Goal: Task Accomplishment & Management: Manage account settings

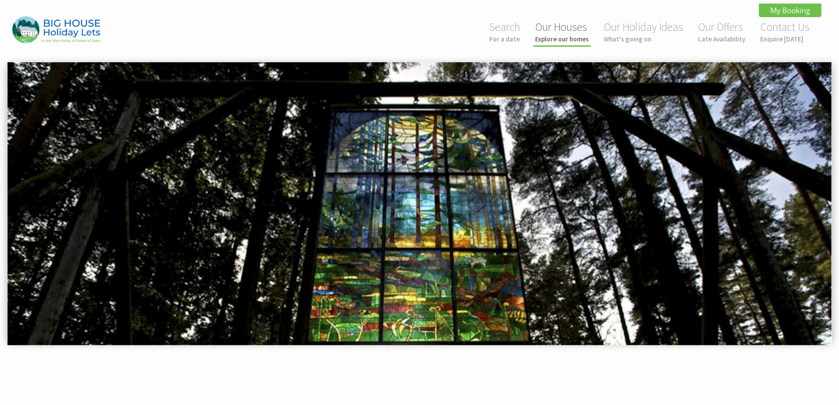
click at [567, 29] on link "Our Houses Explore our homes" at bounding box center [562, 31] width 54 height 23
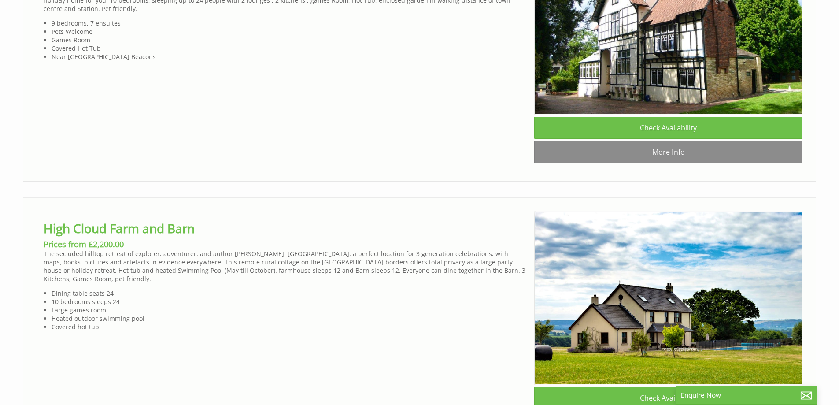
scroll to position [3210, 0]
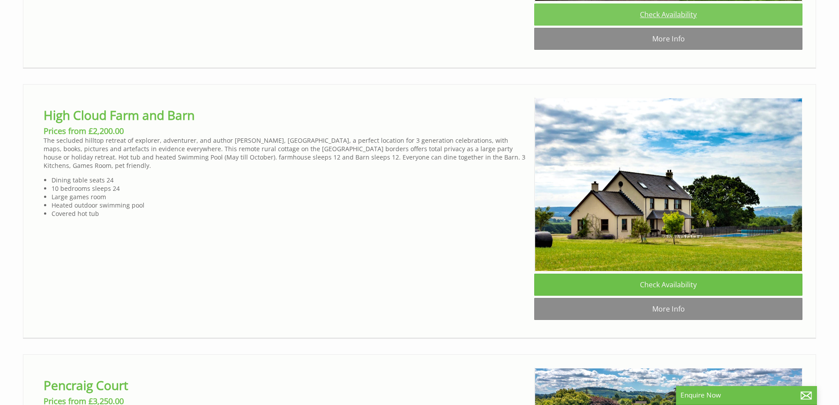
click at [680, 26] on link "Check Availability" at bounding box center [668, 15] width 268 height 22
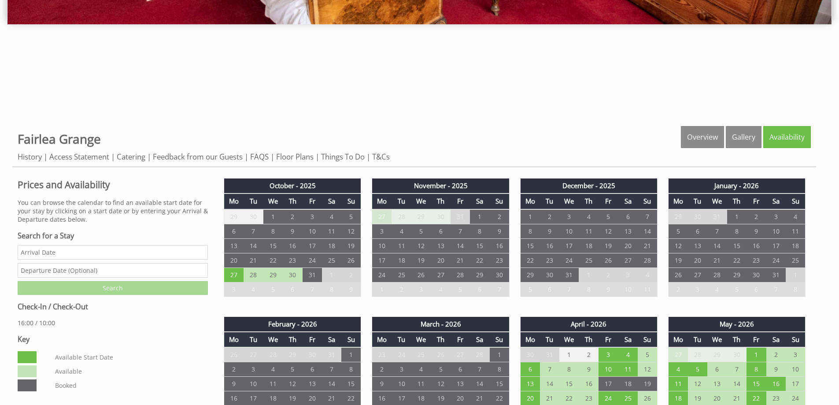
scroll to position [352, 0]
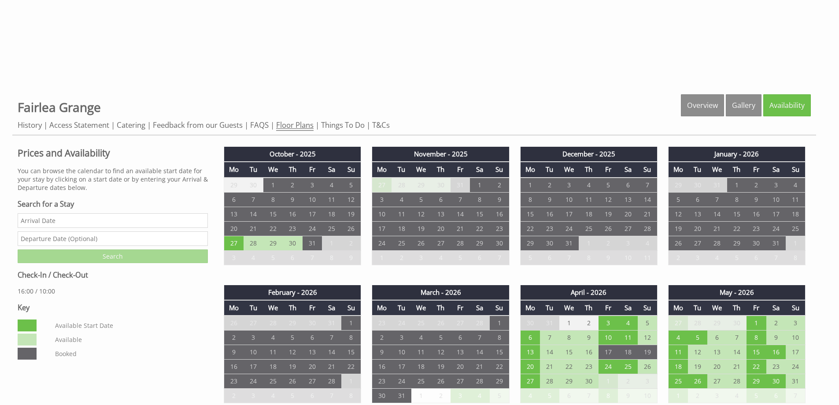
click at [291, 122] on link "Floor Plans" at bounding box center [294, 125] width 37 height 11
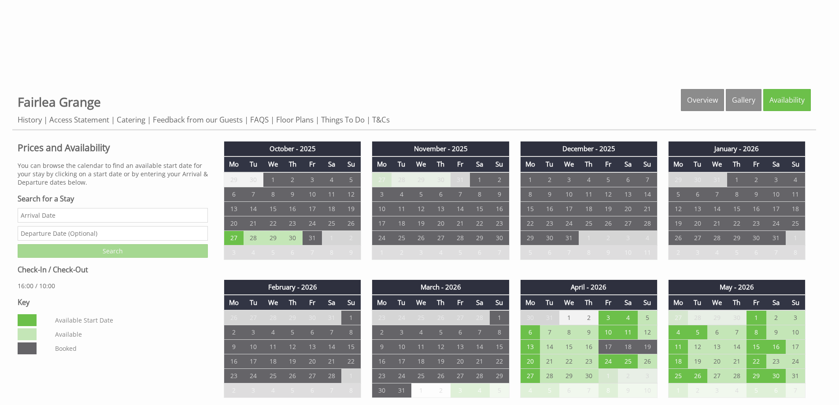
scroll to position [308, 0]
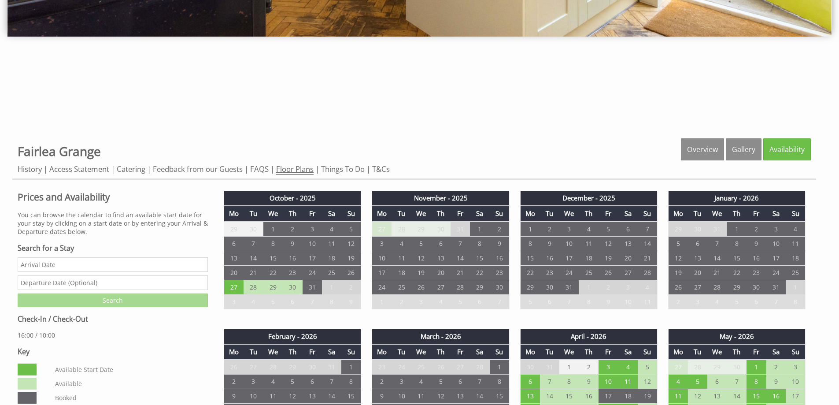
click at [296, 168] on link "Floor Plans" at bounding box center [294, 169] width 37 height 11
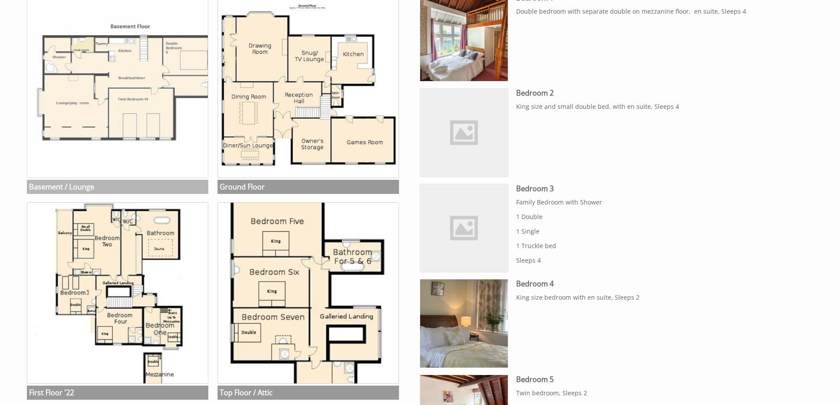
scroll to position [537, 0]
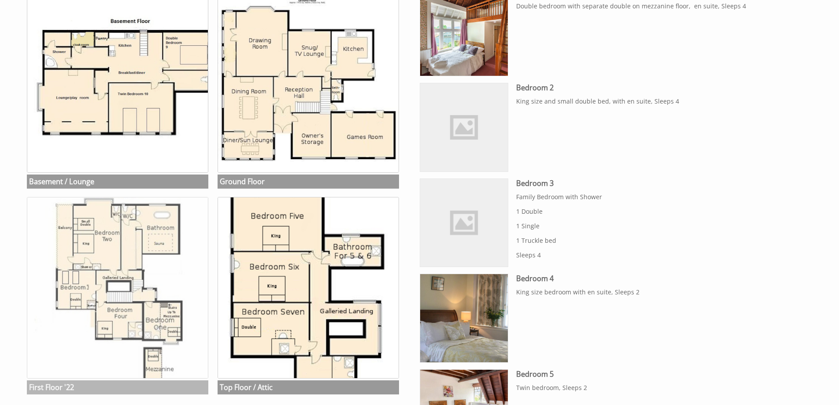
click at [101, 247] on img at bounding box center [117, 287] width 181 height 181
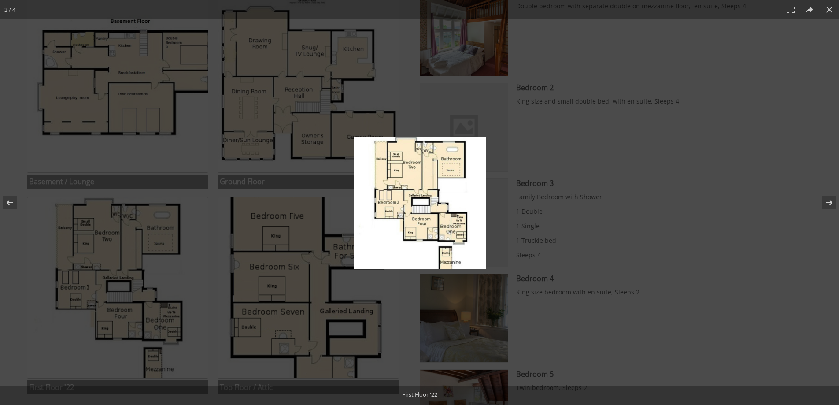
click at [397, 177] on img at bounding box center [419, 202] width 132 height 132
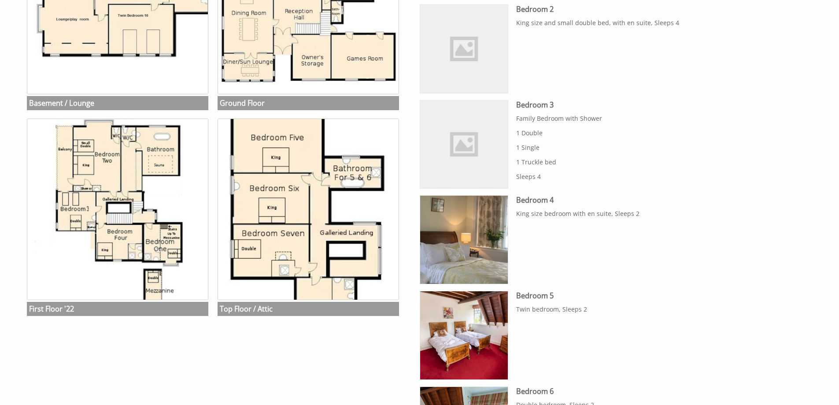
scroll to position [625, 0]
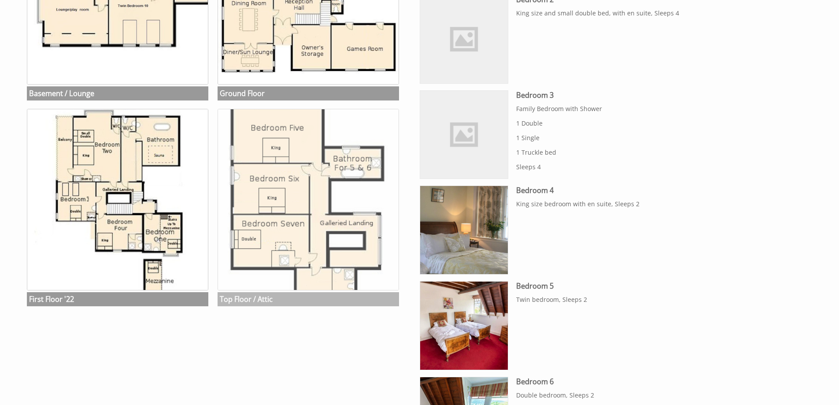
click at [311, 276] on img at bounding box center [307, 199] width 181 height 181
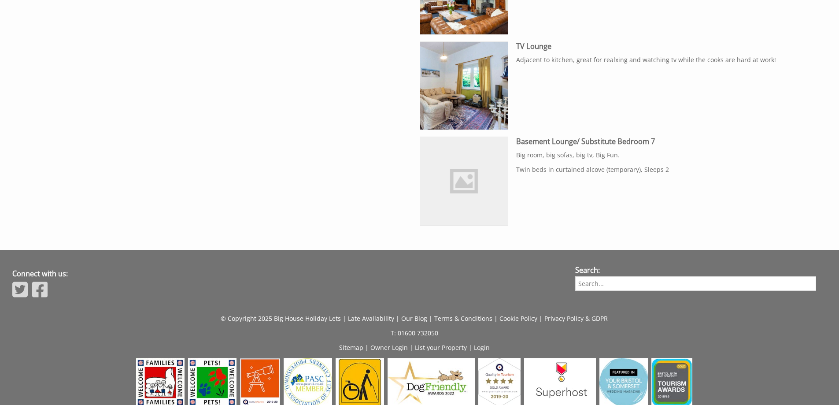
scroll to position [1665, 0]
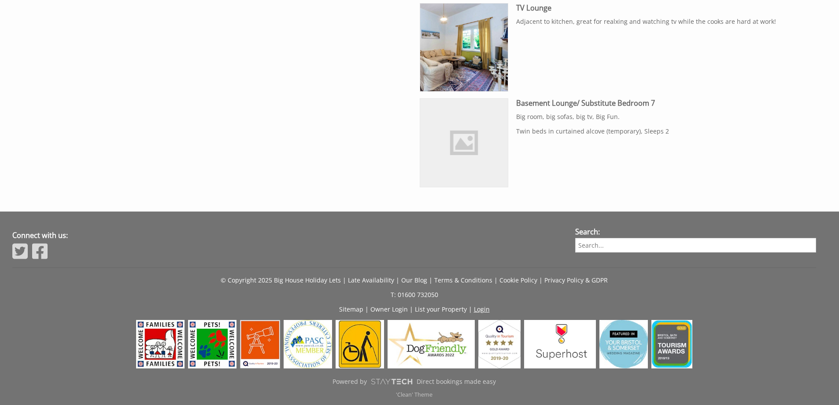
click at [478, 306] on link "Login" at bounding box center [482, 309] width 16 height 8
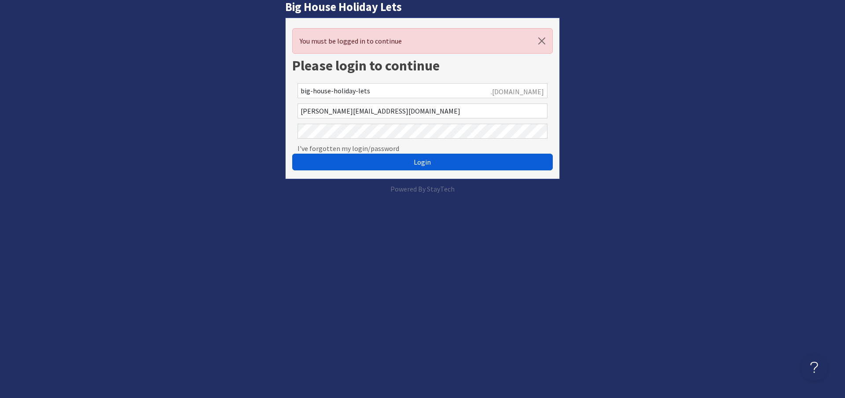
click at [422, 163] on span "Login" at bounding box center [422, 162] width 17 height 9
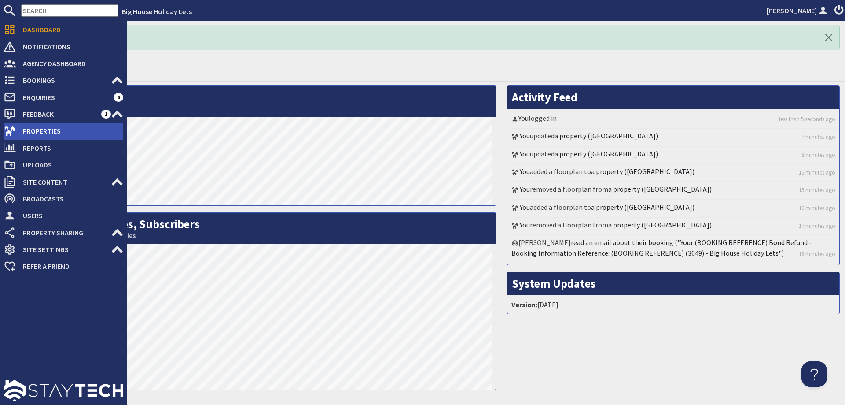
click at [38, 129] on span "Properties" at bounding box center [69, 131] width 107 height 14
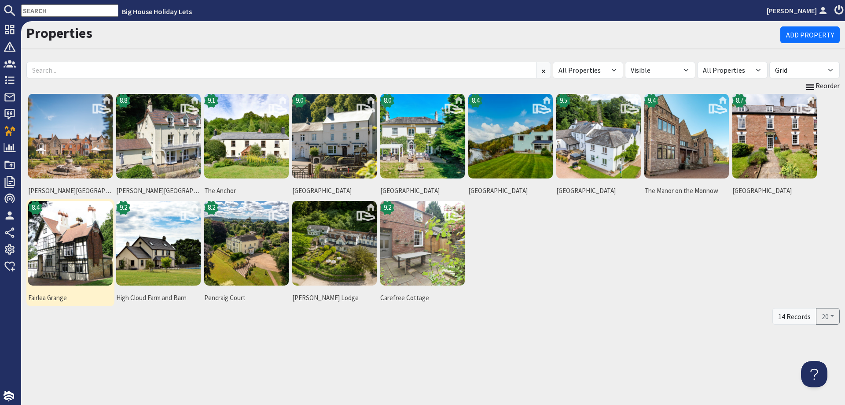
click at [65, 243] on img at bounding box center [70, 243] width 85 height 85
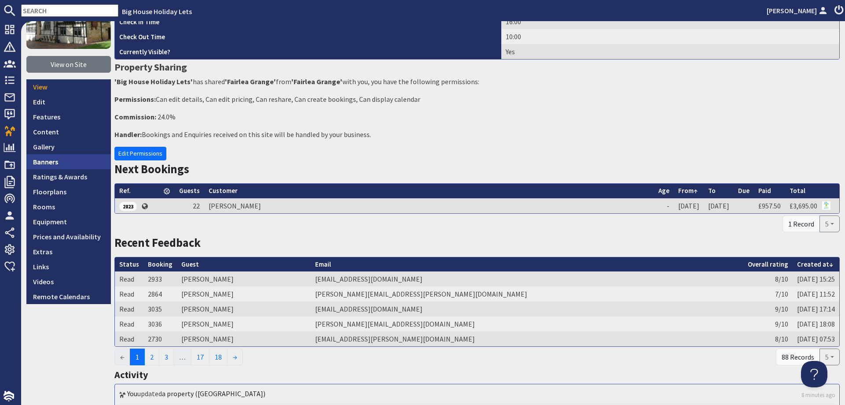
scroll to position [88, 0]
click at [40, 107] on link "Edit" at bounding box center [68, 102] width 85 height 15
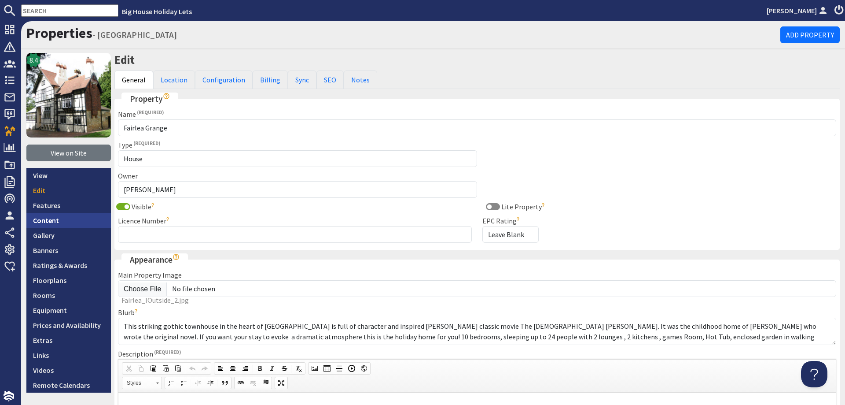
click at [46, 218] on link "Content" at bounding box center [68, 220] width 85 height 15
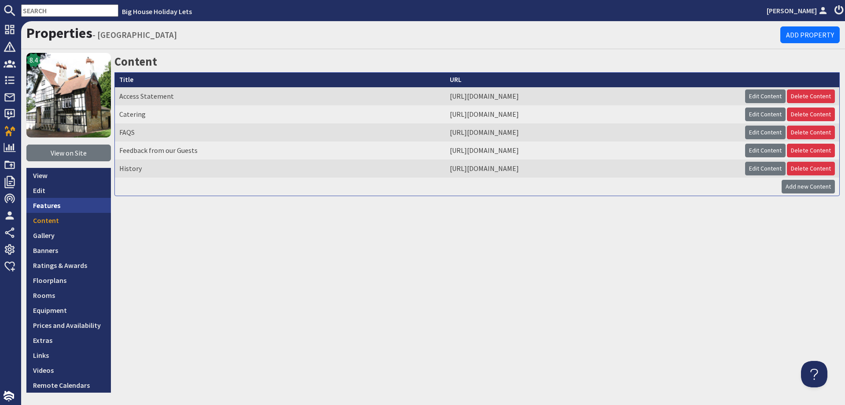
click at [48, 207] on link "Features" at bounding box center [68, 205] width 85 height 15
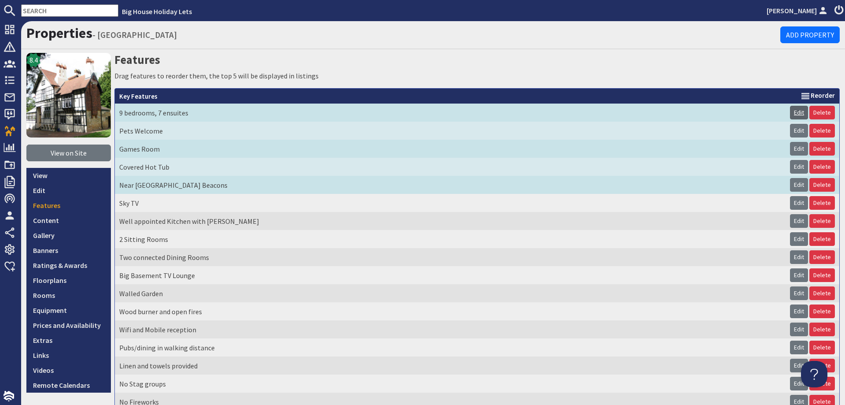
click at [790, 112] on link "Edit" at bounding box center [799, 113] width 18 height 14
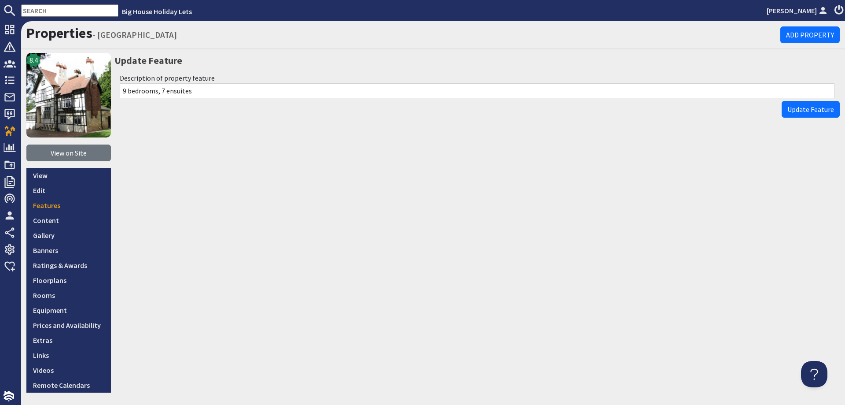
drag, startPoint x: 128, startPoint y: 90, endPoint x: 123, endPoint y: 90, distance: 4.8
click at [123, 90] on input "9 bedrooms, 7 ensuites" at bounding box center [477, 90] width 715 height 15
click at [166, 92] on input "10 bedrooms, 7 ensuites" at bounding box center [477, 90] width 715 height 15
click at [199, 91] on input "10 bedrooms, 6 ensuites" at bounding box center [477, 90] width 715 height 15
type input "10 bedrooms, 6 ensuites plus 2 bathrooms"
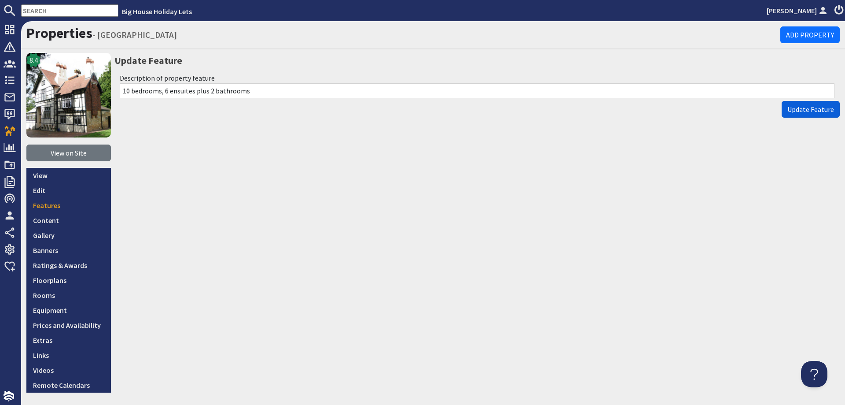
click at [790, 110] on span "Update Feature" at bounding box center [811, 109] width 47 height 9
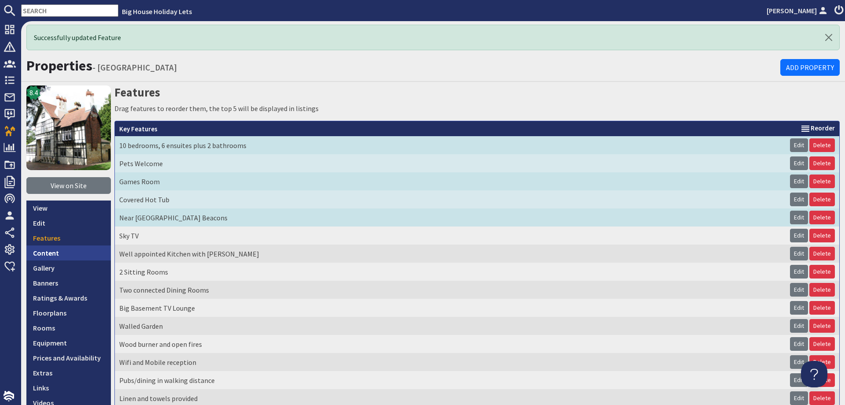
click at [51, 251] on link "Content" at bounding box center [68, 252] width 85 height 15
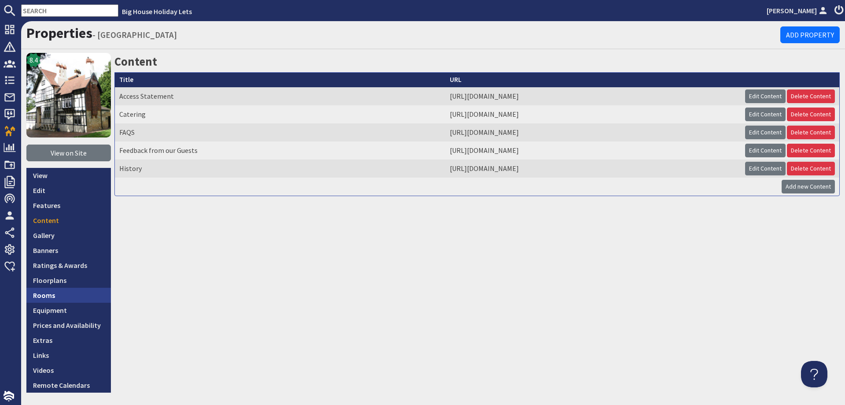
click at [53, 294] on link "Rooms" at bounding box center [68, 294] width 85 height 15
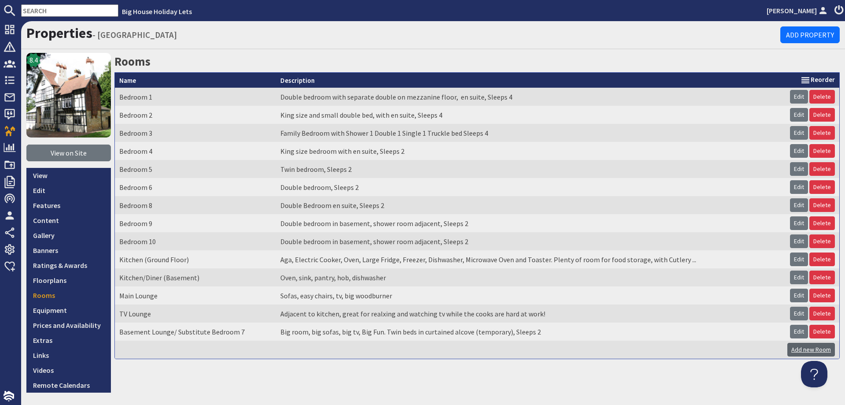
click at [801, 348] on link "Add new Room" at bounding box center [812, 349] width 48 height 14
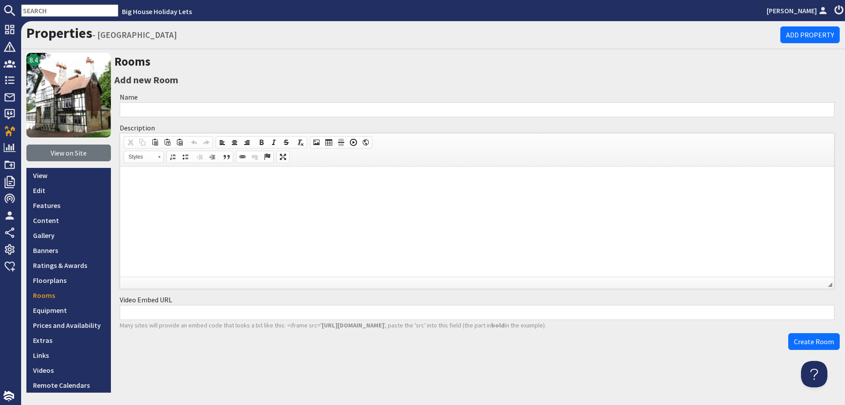
click at [128, 107] on input "Name" at bounding box center [477, 109] width 715 height 15
type input "Room 7"
click at [133, 178] on p at bounding box center [477, 179] width 696 height 9
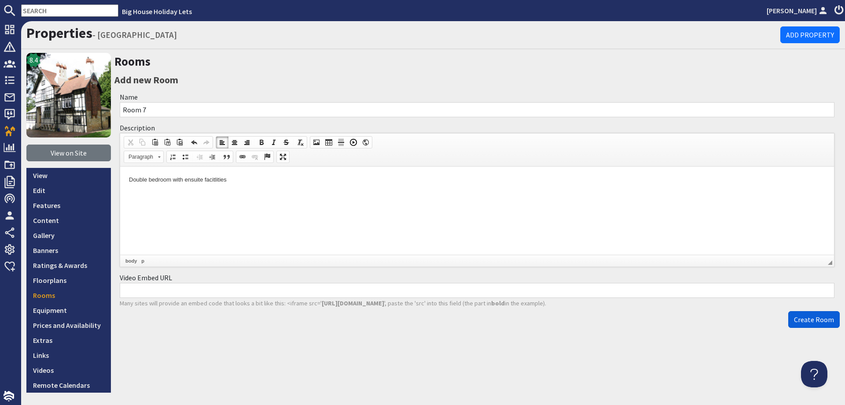
click at [807, 320] on span "Create Room" at bounding box center [814, 319] width 40 height 9
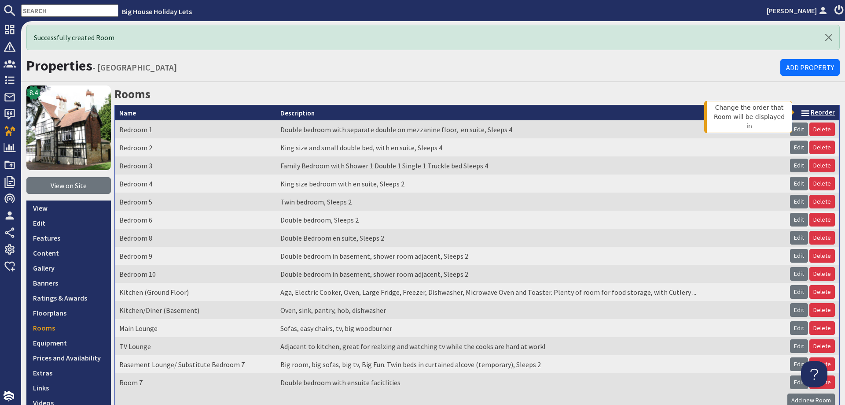
click at [815, 111] on link "Reorder" at bounding box center [817, 112] width 35 height 8
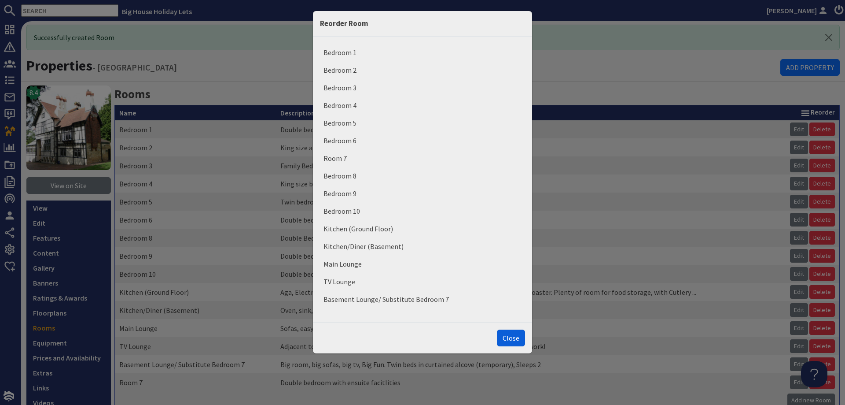
click at [516, 341] on button "Close" at bounding box center [511, 337] width 28 height 17
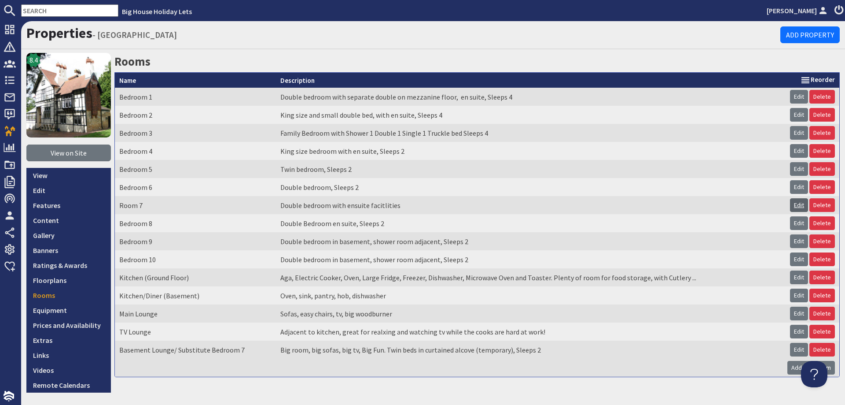
click at [793, 209] on link "Edit" at bounding box center [799, 205] width 18 height 14
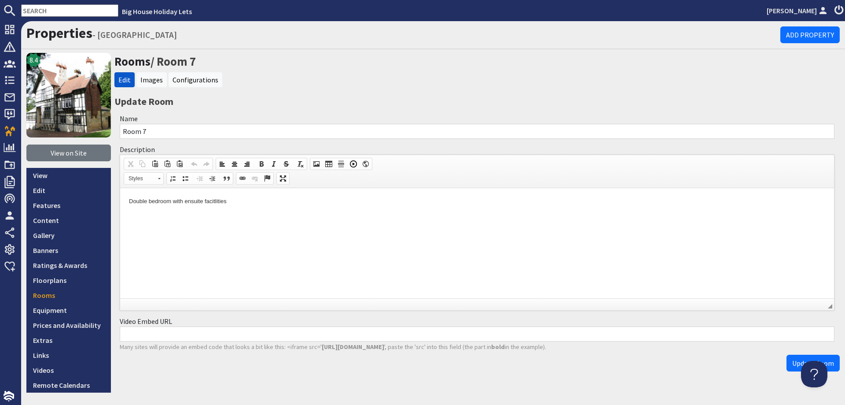
drag, startPoint x: 127, startPoint y: 131, endPoint x: 118, endPoint y: 131, distance: 8.4
click at [118, 131] on div "Name Room 7" at bounding box center [476, 125] width 725 height 31
type input "Bedroom 7"
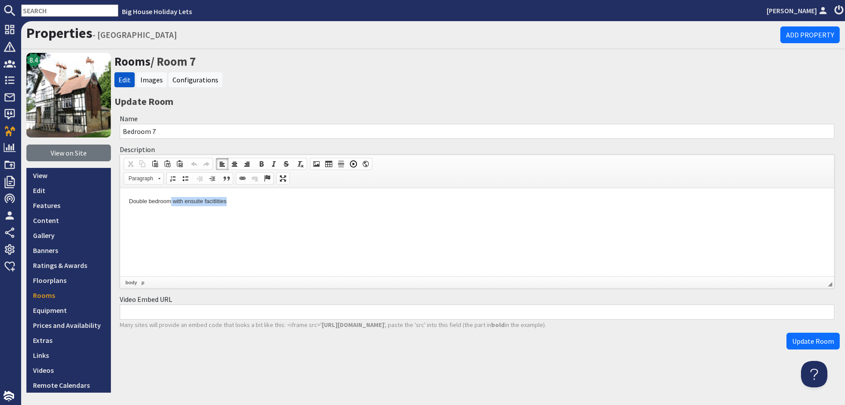
drag, startPoint x: 227, startPoint y: 201, endPoint x: 171, endPoint y: 193, distance: 56.5
click at [171, 193] on html "Double bedroom with ensuite facitlities" at bounding box center [477, 209] width 714 height 42
click at [814, 341] on span "Update Room" at bounding box center [813, 340] width 42 height 9
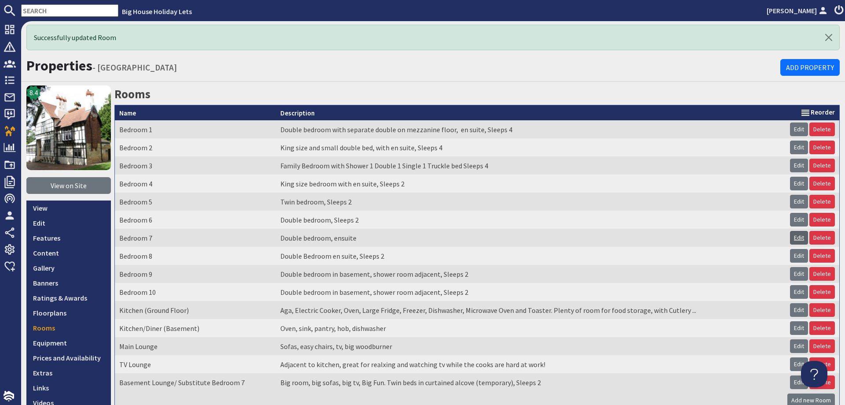
click at [795, 238] on link "Edit" at bounding box center [799, 238] width 18 height 14
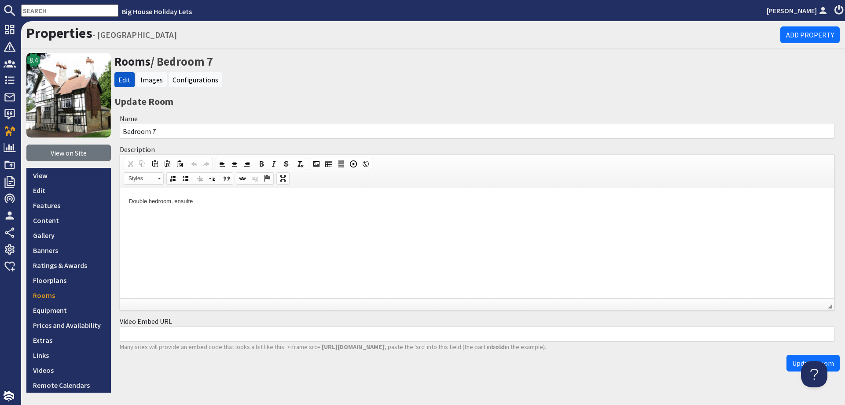
click at [197, 200] on p "Double bedroom, ensuite" at bounding box center [477, 201] width 696 height 9
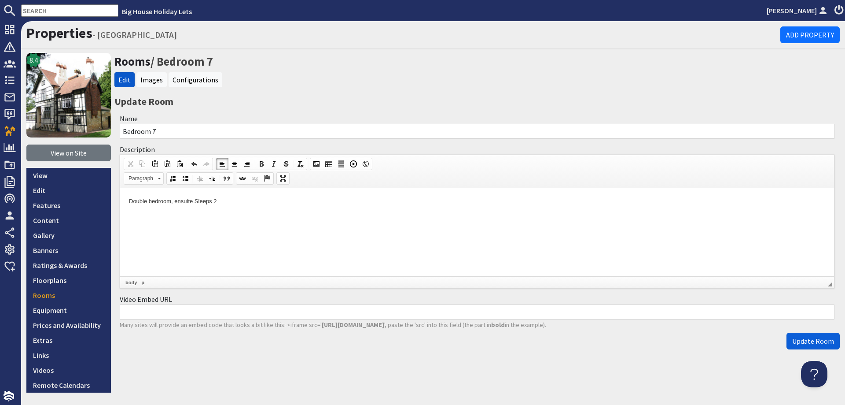
click at [797, 342] on span "Update Room" at bounding box center [813, 340] width 42 height 9
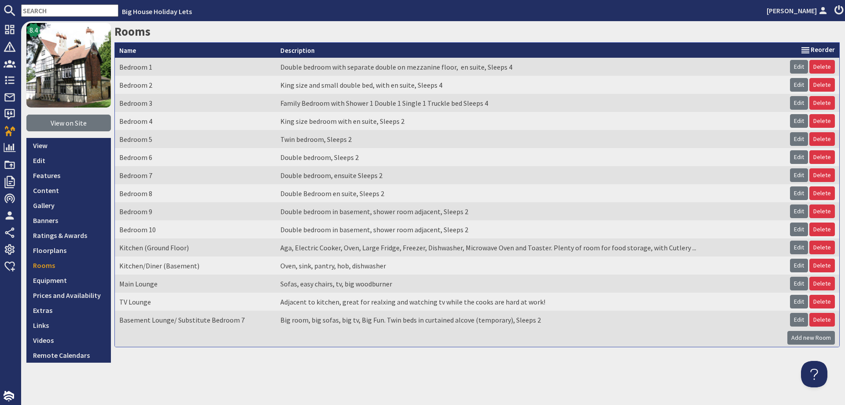
scroll to position [64, 0]
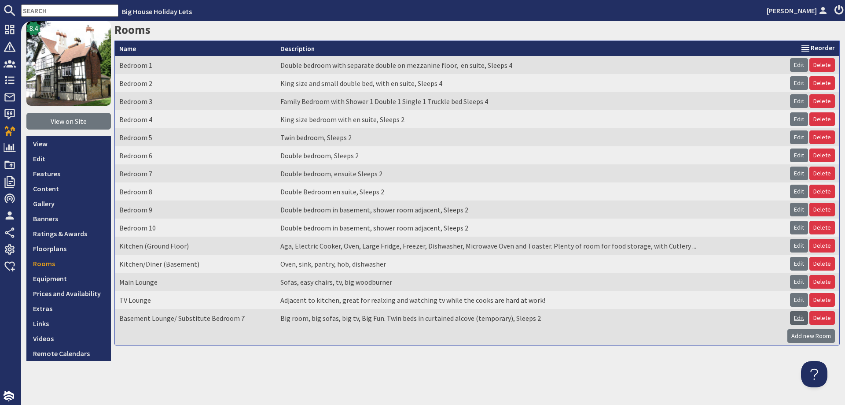
click at [790, 316] on link "Edit" at bounding box center [799, 318] width 18 height 14
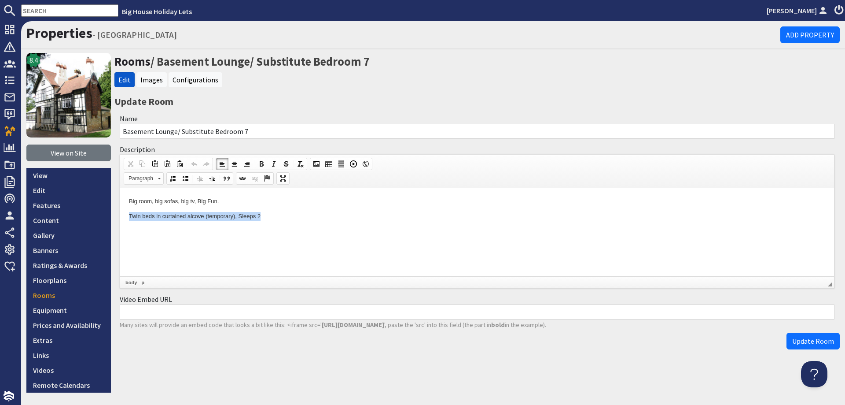
drag, startPoint x: 268, startPoint y: 216, endPoint x: 125, endPoint y: 208, distance: 143.3
click at [125, 208] on html "Big room, big sofas, big tv, Big Fun. Twin beds in curtained alcove (temporary)…" at bounding box center [477, 209] width 714 height 42
drag, startPoint x: 248, startPoint y: 131, endPoint x: 177, endPoint y: 129, distance: 71.3
click at [177, 129] on input "Basement Lounge/ Substitute Bedroom 7" at bounding box center [477, 131] width 715 height 15
type input "Basement Lounge"
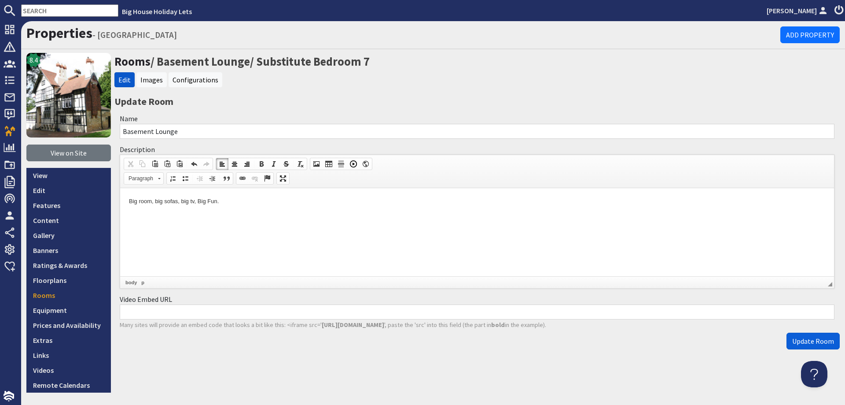
click at [794, 341] on span "Update Room" at bounding box center [813, 340] width 42 height 9
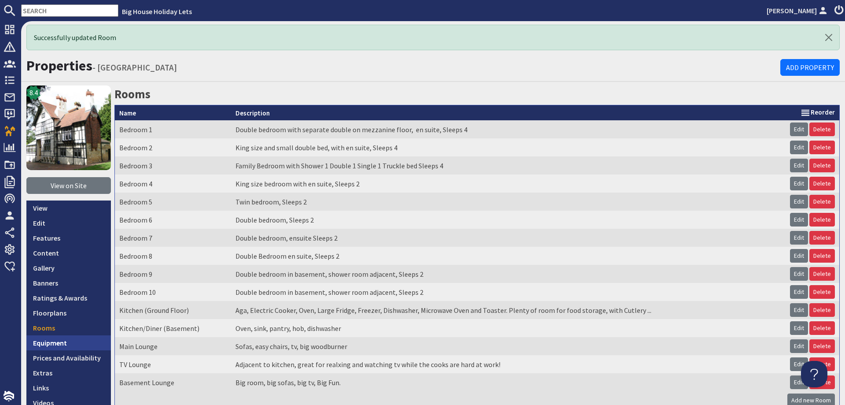
click at [49, 341] on link "Equipment" at bounding box center [68, 342] width 85 height 15
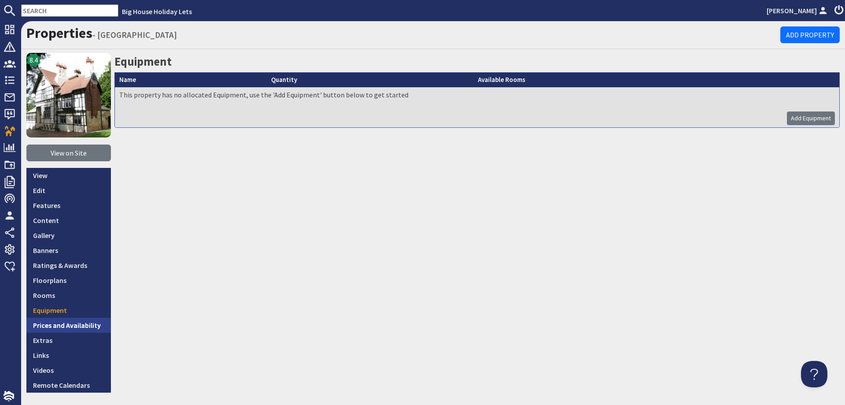
click at [48, 325] on link "Prices and Availability" at bounding box center [68, 324] width 85 height 15
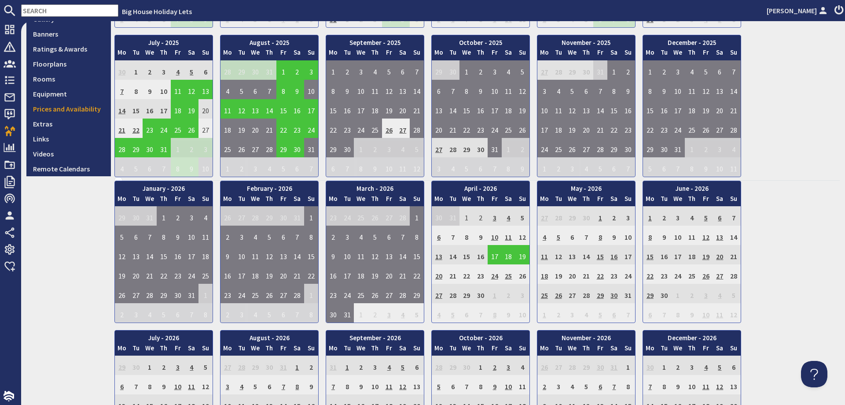
scroll to position [220, 0]
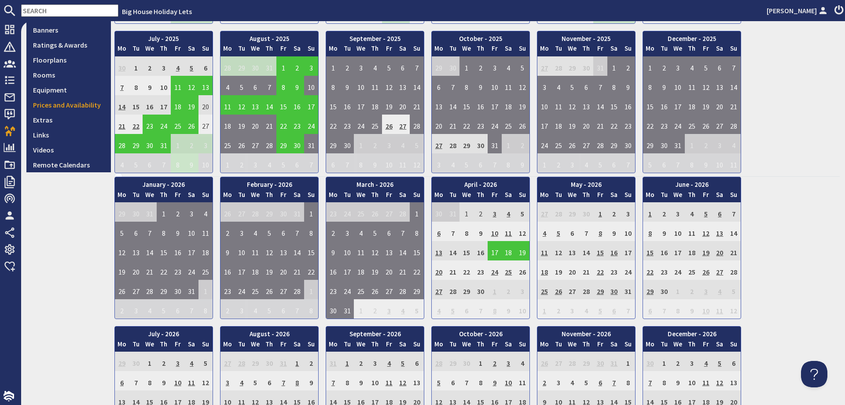
click at [495, 231] on td "10" at bounding box center [495, 230] width 14 height 19
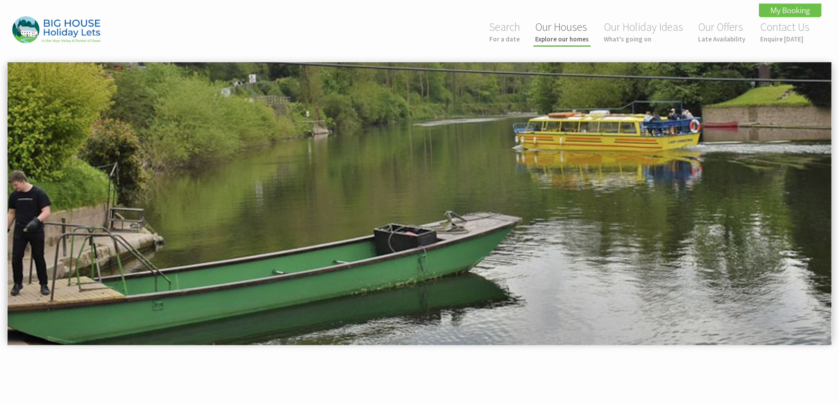
click at [563, 37] on small "Explore our homes" at bounding box center [562, 39] width 54 height 8
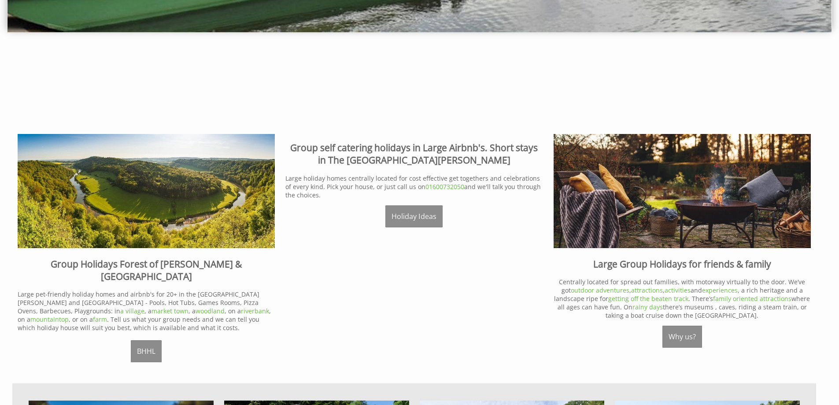
scroll to position [308, 0]
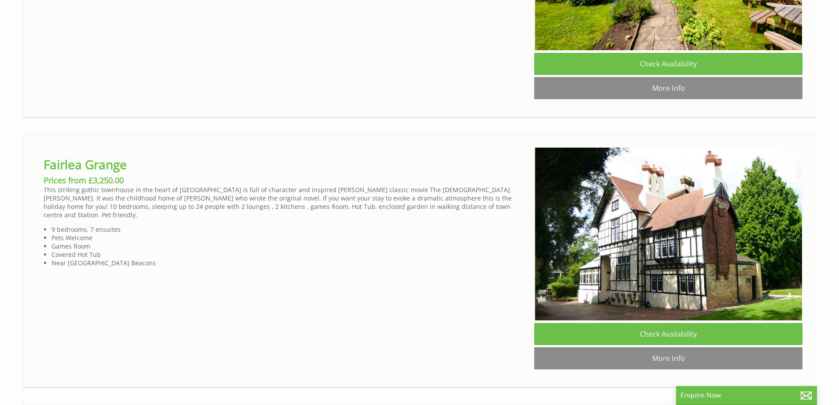
scroll to position [3037, 0]
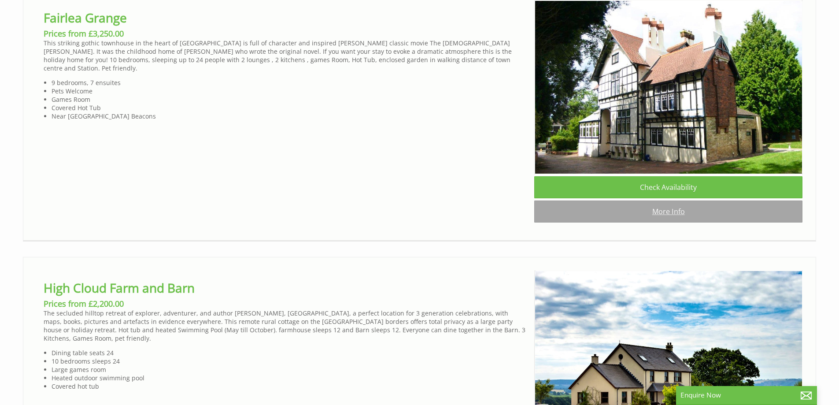
click at [661, 222] on link "More Info" at bounding box center [668, 211] width 268 height 22
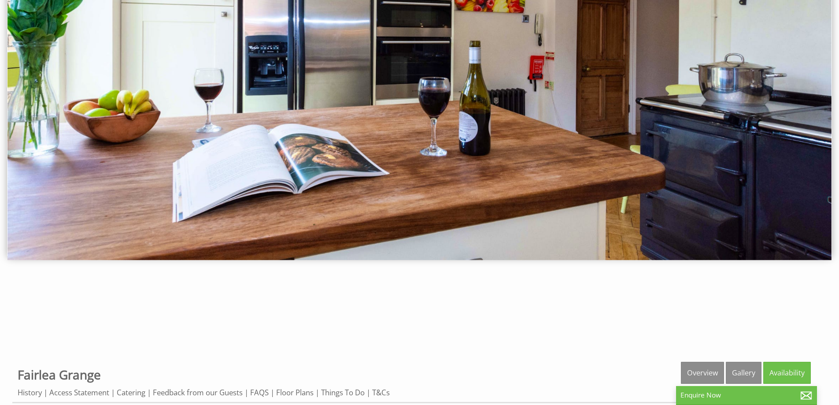
scroll to position [220, 0]
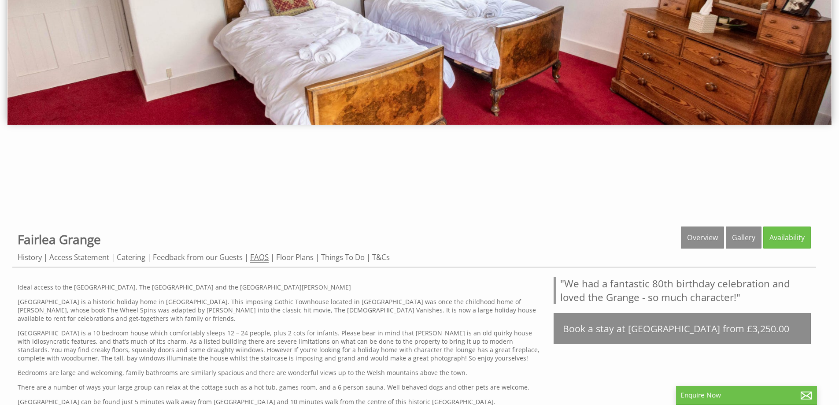
click at [262, 260] on link "FAQS" at bounding box center [259, 257] width 18 height 11
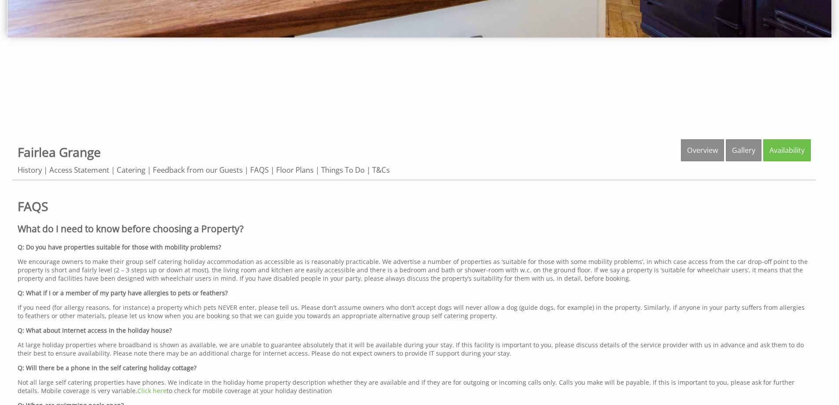
scroll to position [264, 0]
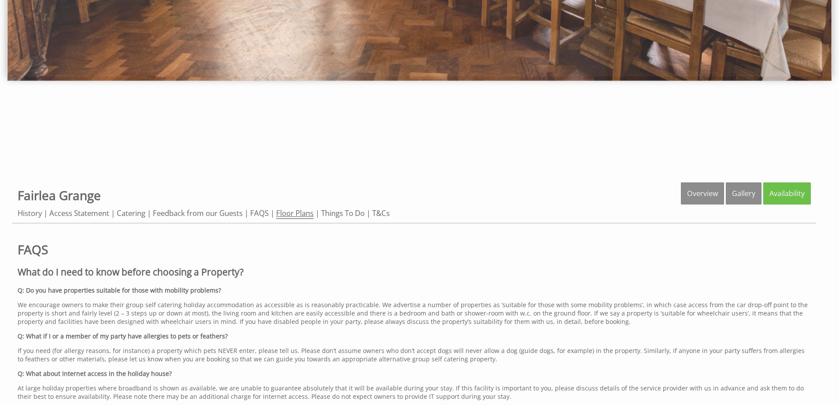
click at [297, 214] on link "Floor Plans" at bounding box center [294, 213] width 37 height 11
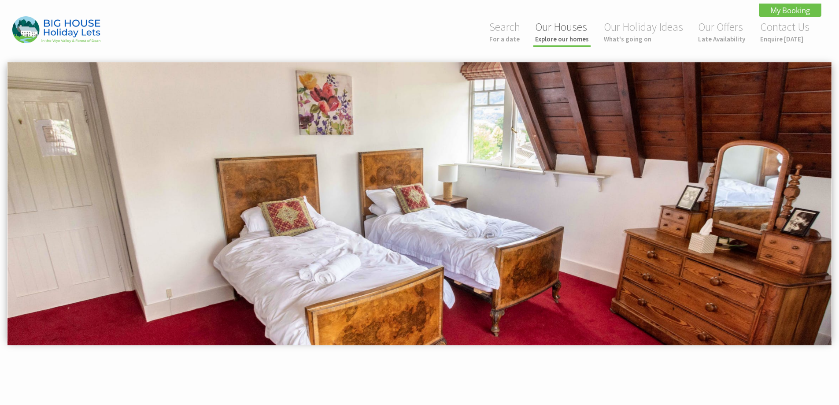
click at [563, 33] on link "Our Houses Explore our homes" at bounding box center [562, 31] width 54 height 23
